Goal: Task Accomplishment & Management: Use online tool/utility

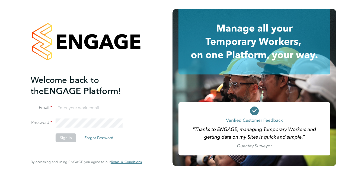
type input "[DOMAIN_NAME][EMAIL_ADDRESS][DOMAIN_NAME]"
click at [68, 138] on button "Sign In" at bounding box center [66, 137] width 21 height 9
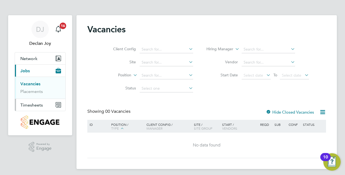
click at [28, 103] on span "Timesheets" at bounding box center [31, 104] width 23 height 5
click at [38, 96] on link "Timesheets" at bounding box center [31, 95] width 23 height 5
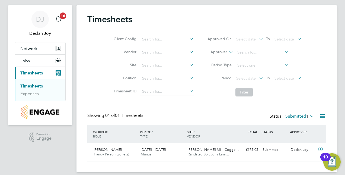
scroll to position [16, 0]
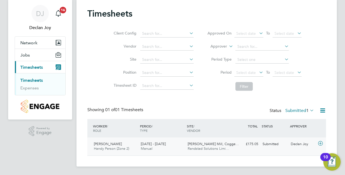
click at [252, 147] on div "£175.05 Submitted" at bounding box center [246, 143] width 28 height 9
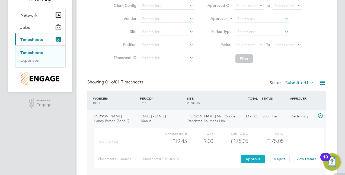
scroll to position [65, 0]
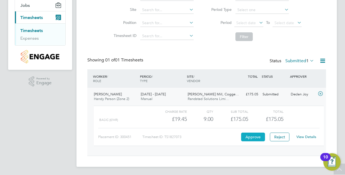
click at [247, 135] on button "Approve" at bounding box center [253, 136] width 24 height 9
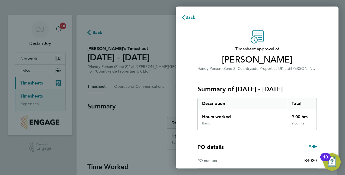
scroll to position [85, 0]
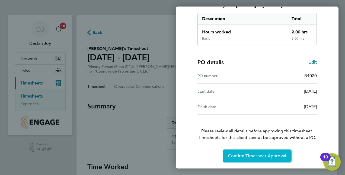
click at [260, 152] on button "Confirm Timesheet Approval" at bounding box center [257, 155] width 69 height 13
